Goal: Navigation & Orientation: Find specific page/section

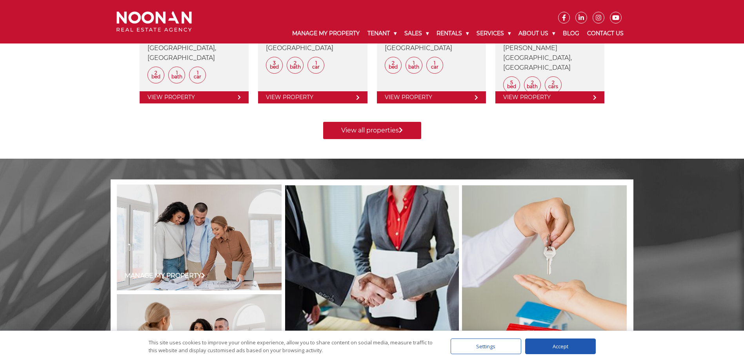
scroll to position [353, 0]
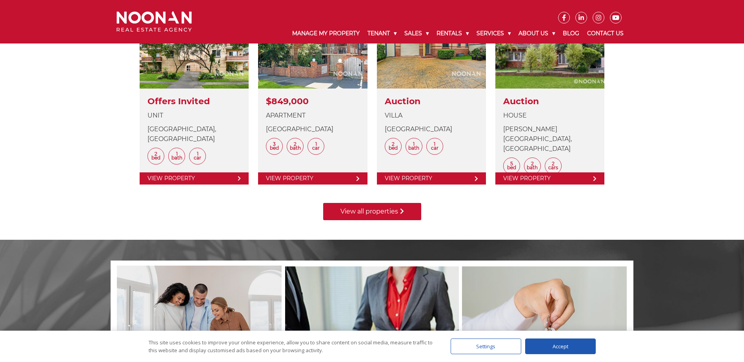
click at [377, 210] on link "View all properties" at bounding box center [372, 211] width 98 height 17
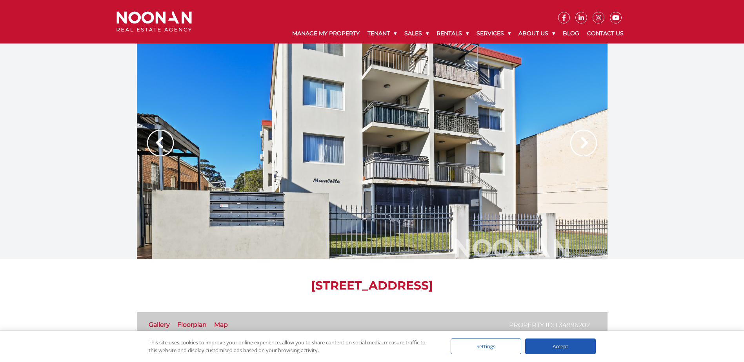
click at [587, 140] on img at bounding box center [583, 143] width 27 height 27
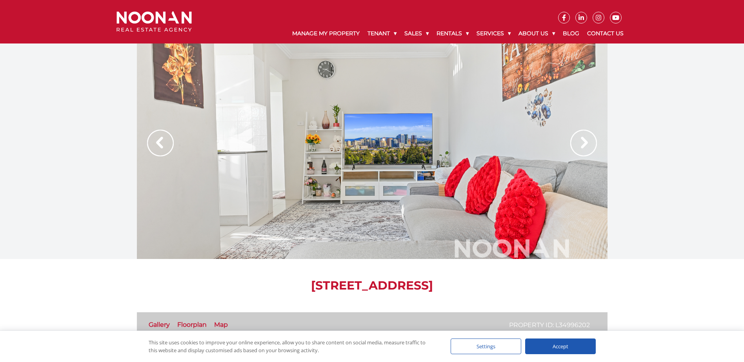
click at [582, 140] on img at bounding box center [583, 143] width 27 height 27
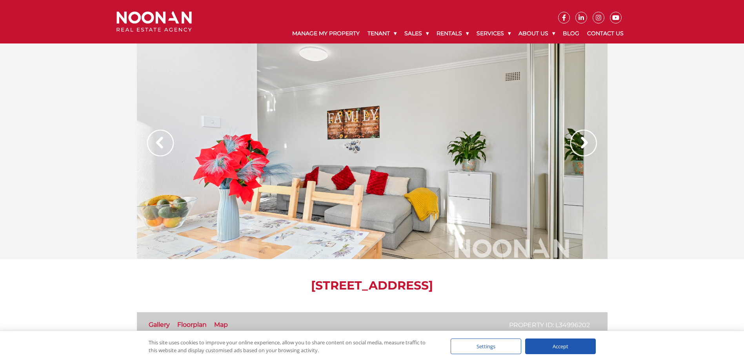
click at [582, 140] on img at bounding box center [583, 143] width 27 height 27
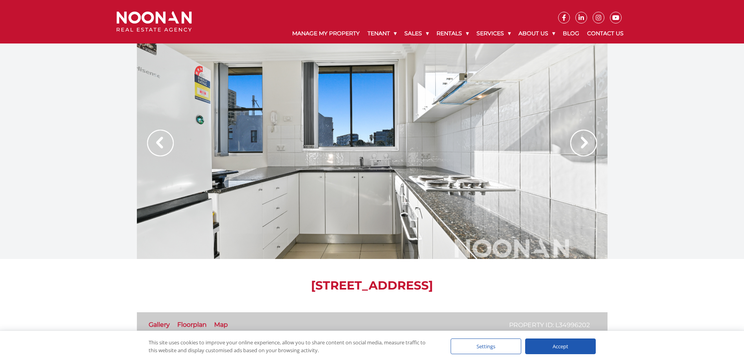
click at [582, 140] on img at bounding box center [583, 143] width 27 height 27
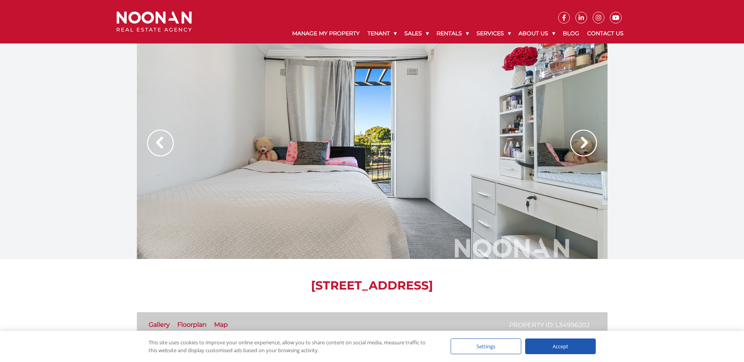
click at [156, 138] on img at bounding box center [160, 143] width 27 height 27
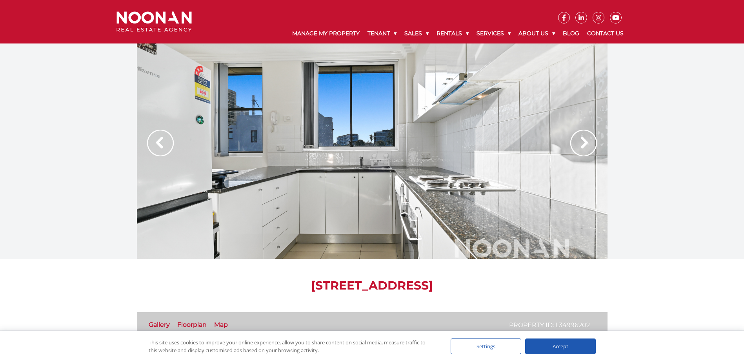
click at [580, 140] on img at bounding box center [583, 143] width 27 height 27
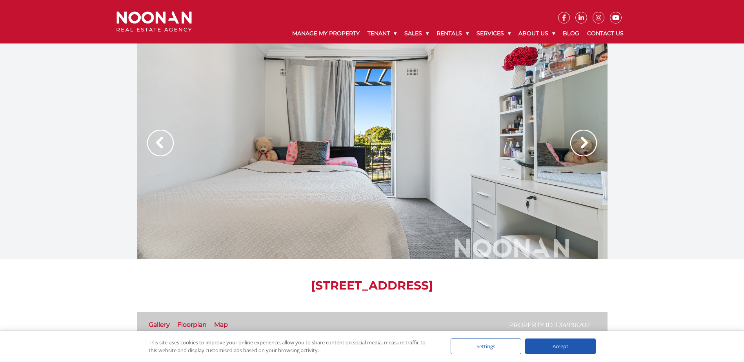
click at [580, 140] on img at bounding box center [583, 143] width 27 height 27
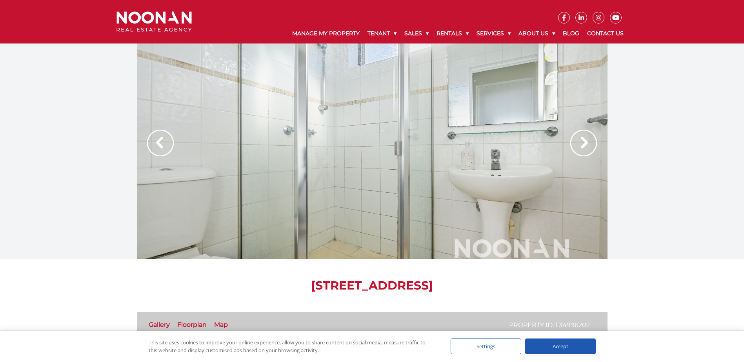
click at [580, 140] on img at bounding box center [583, 143] width 27 height 27
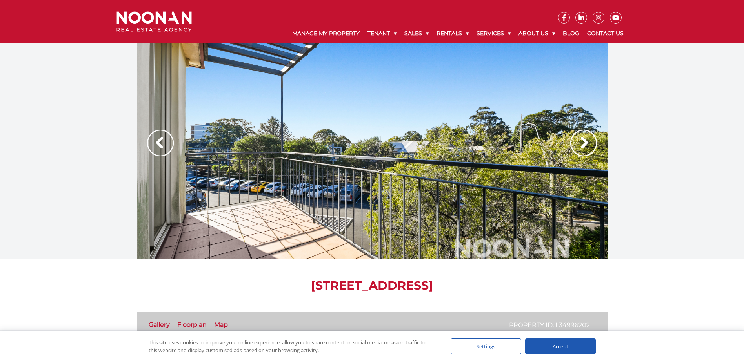
click at [580, 140] on img at bounding box center [583, 143] width 27 height 27
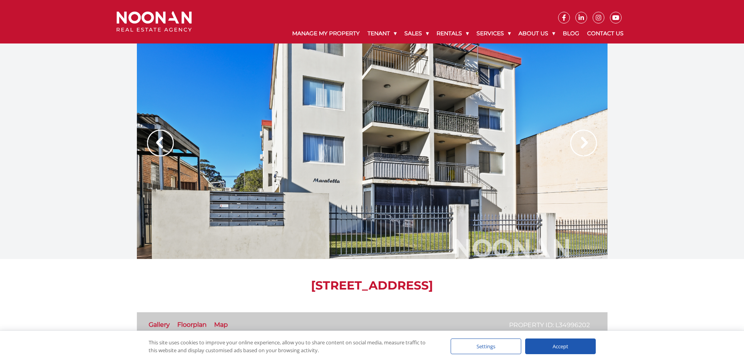
click at [580, 140] on img at bounding box center [583, 143] width 27 height 27
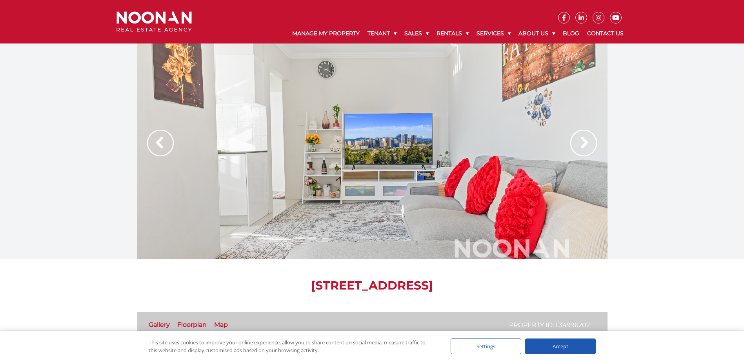
click at [580, 140] on img at bounding box center [583, 143] width 27 height 27
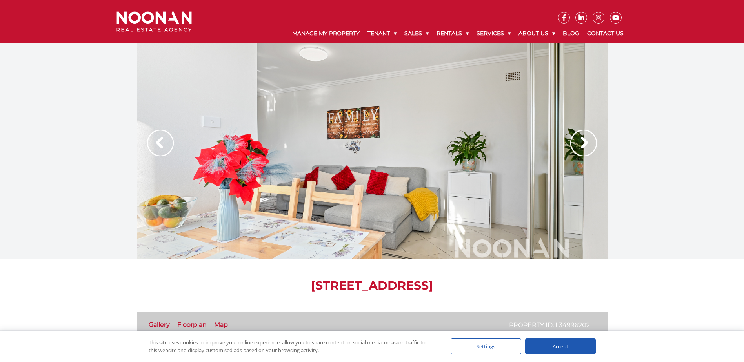
click at [580, 140] on img at bounding box center [583, 143] width 27 height 27
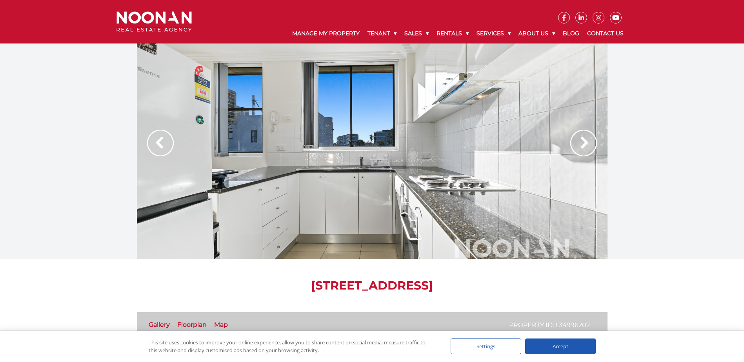
click at [580, 140] on img at bounding box center [583, 143] width 27 height 27
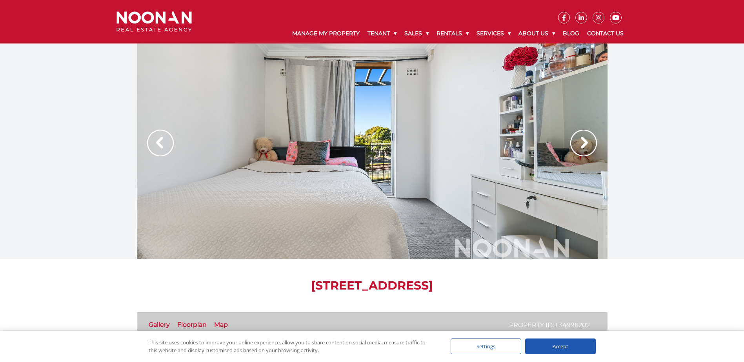
click at [580, 140] on img at bounding box center [583, 143] width 27 height 27
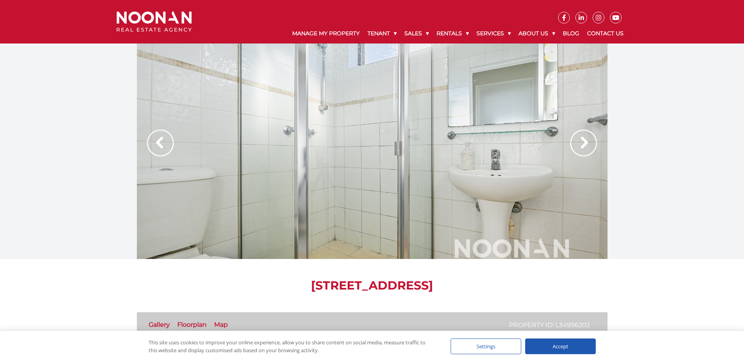
click at [580, 140] on img at bounding box center [583, 143] width 27 height 27
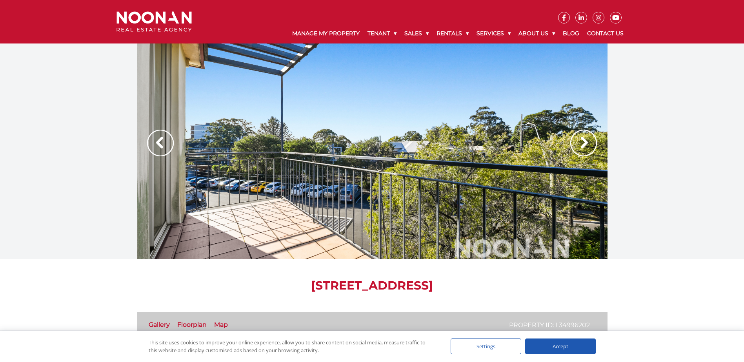
click at [580, 140] on img at bounding box center [583, 143] width 27 height 27
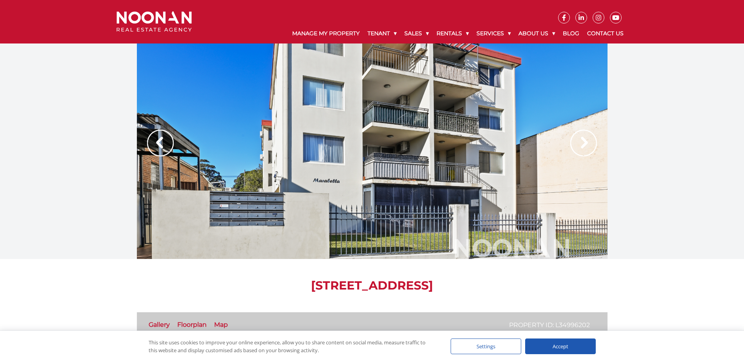
click at [580, 140] on img at bounding box center [583, 143] width 27 height 27
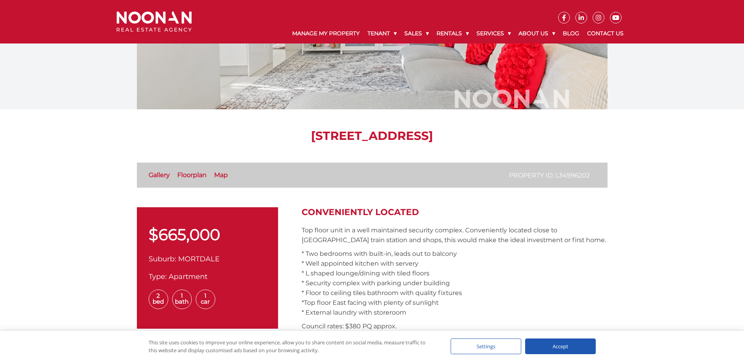
scroll to position [157, 0]
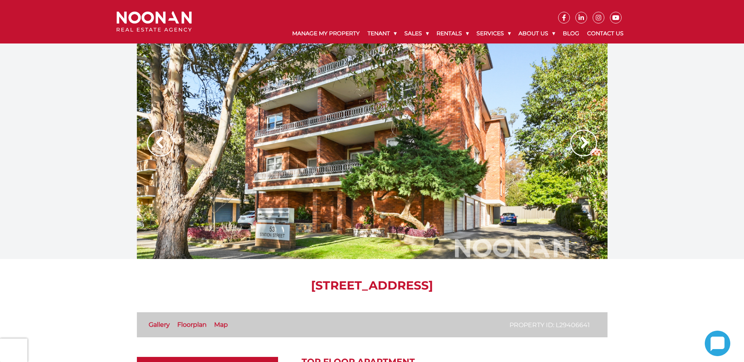
click at [581, 142] on img at bounding box center [583, 143] width 27 height 27
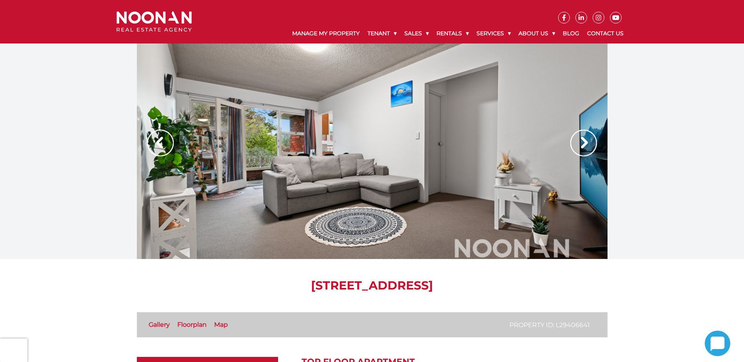
click at [581, 142] on img at bounding box center [583, 143] width 27 height 27
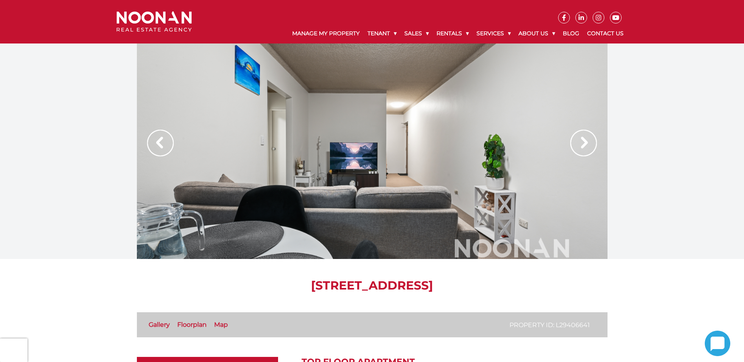
click at [581, 142] on img at bounding box center [583, 143] width 27 height 27
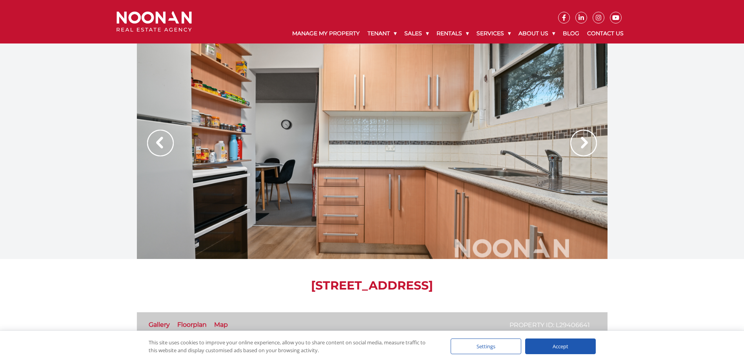
click at [581, 142] on img at bounding box center [583, 143] width 27 height 27
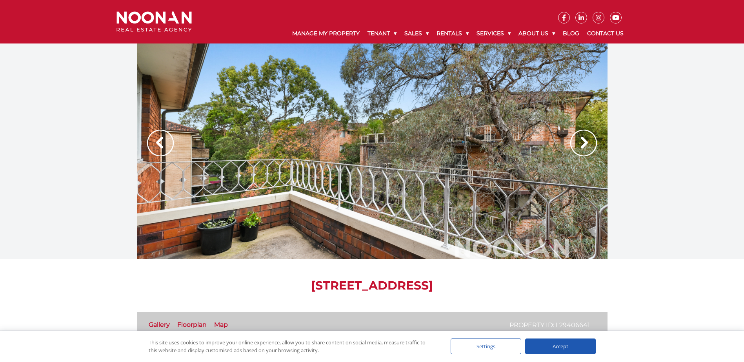
click at [581, 142] on img at bounding box center [583, 143] width 27 height 27
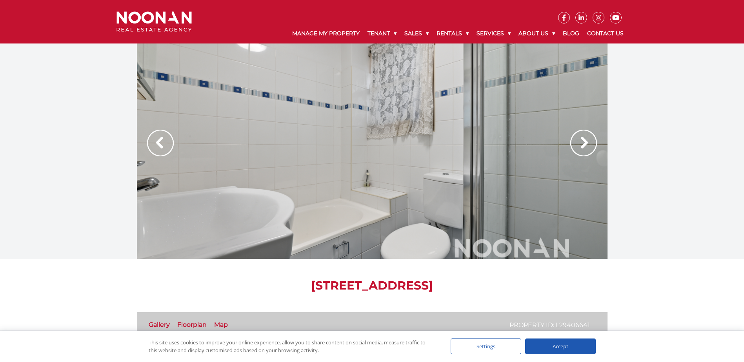
click at [581, 142] on img at bounding box center [583, 143] width 27 height 27
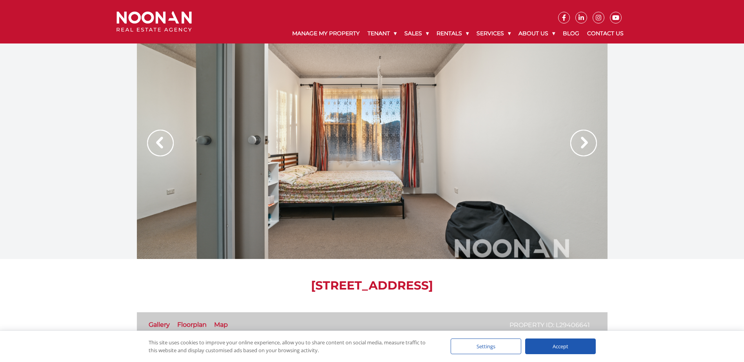
click at [581, 142] on img at bounding box center [583, 143] width 27 height 27
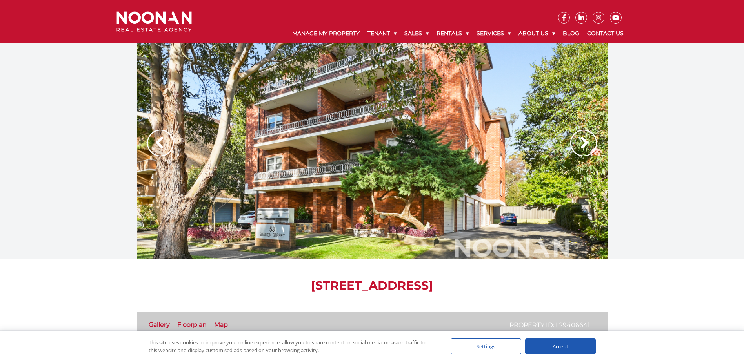
click at [582, 142] on img at bounding box center [583, 143] width 27 height 27
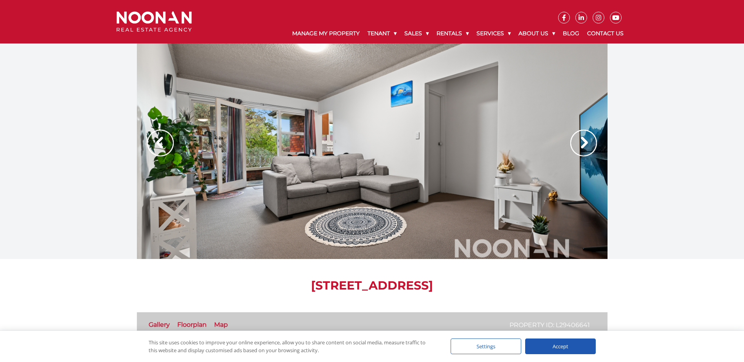
click at [582, 142] on img at bounding box center [583, 143] width 27 height 27
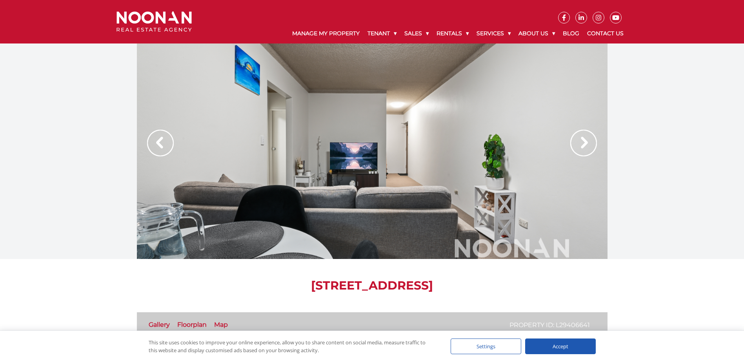
click at [582, 142] on img at bounding box center [583, 143] width 27 height 27
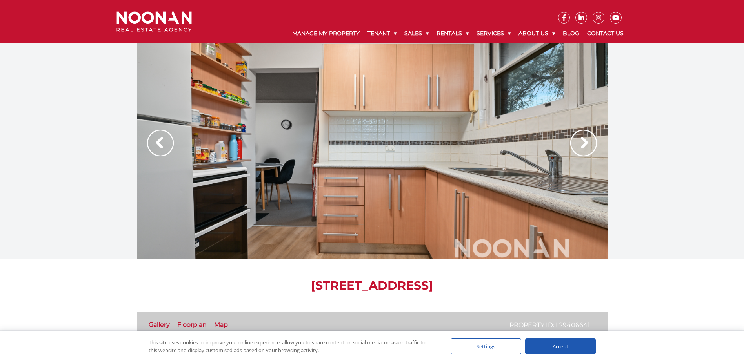
click at [582, 142] on img at bounding box center [583, 143] width 27 height 27
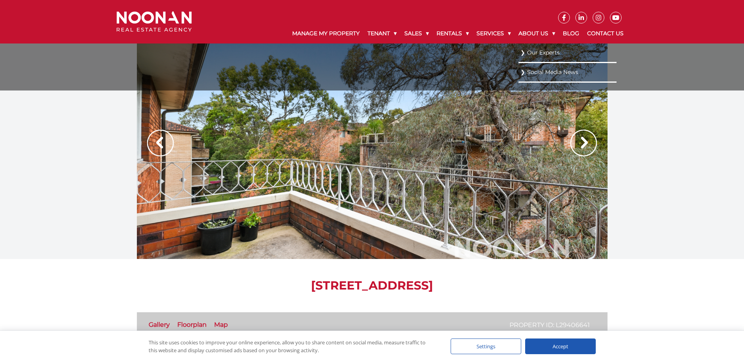
click at [538, 51] on link "Our Experts" at bounding box center [567, 52] width 94 height 11
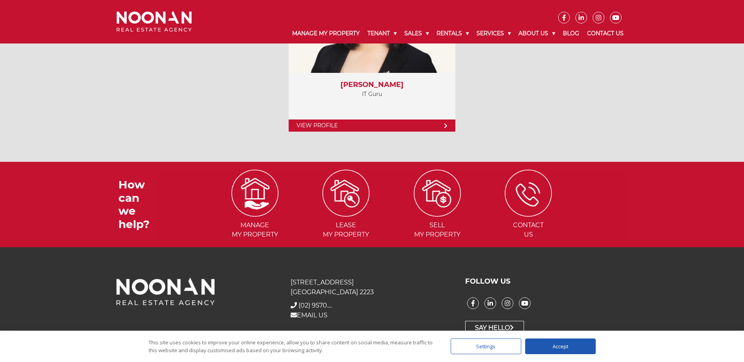
scroll to position [3218, 0]
